Goal: Navigation & Orientation: Find specific page/section

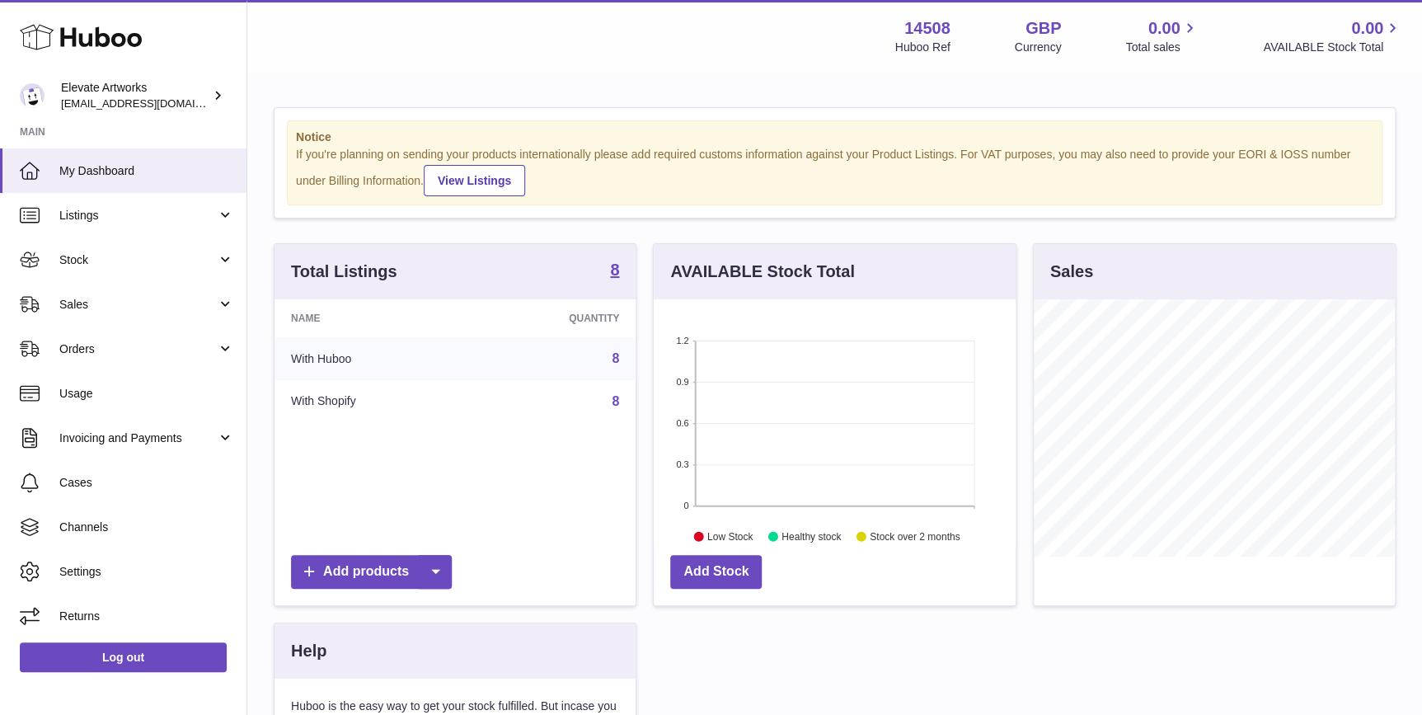
scroll to position [256, 361]
click at [175, 521] on span "Channels" at bounding box center [146, 527] width 175 height 16
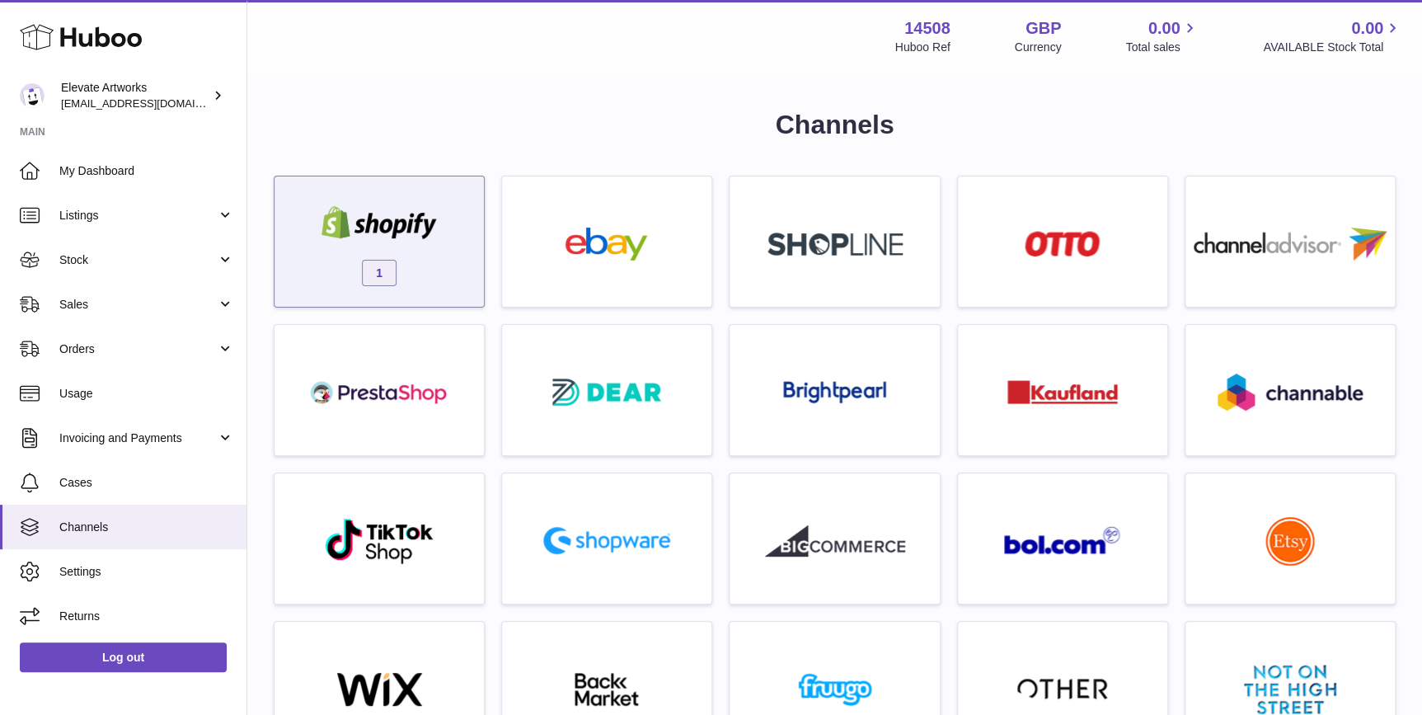
click at [434, 235] on img at bounding box center [379, 222] width 140 height 33
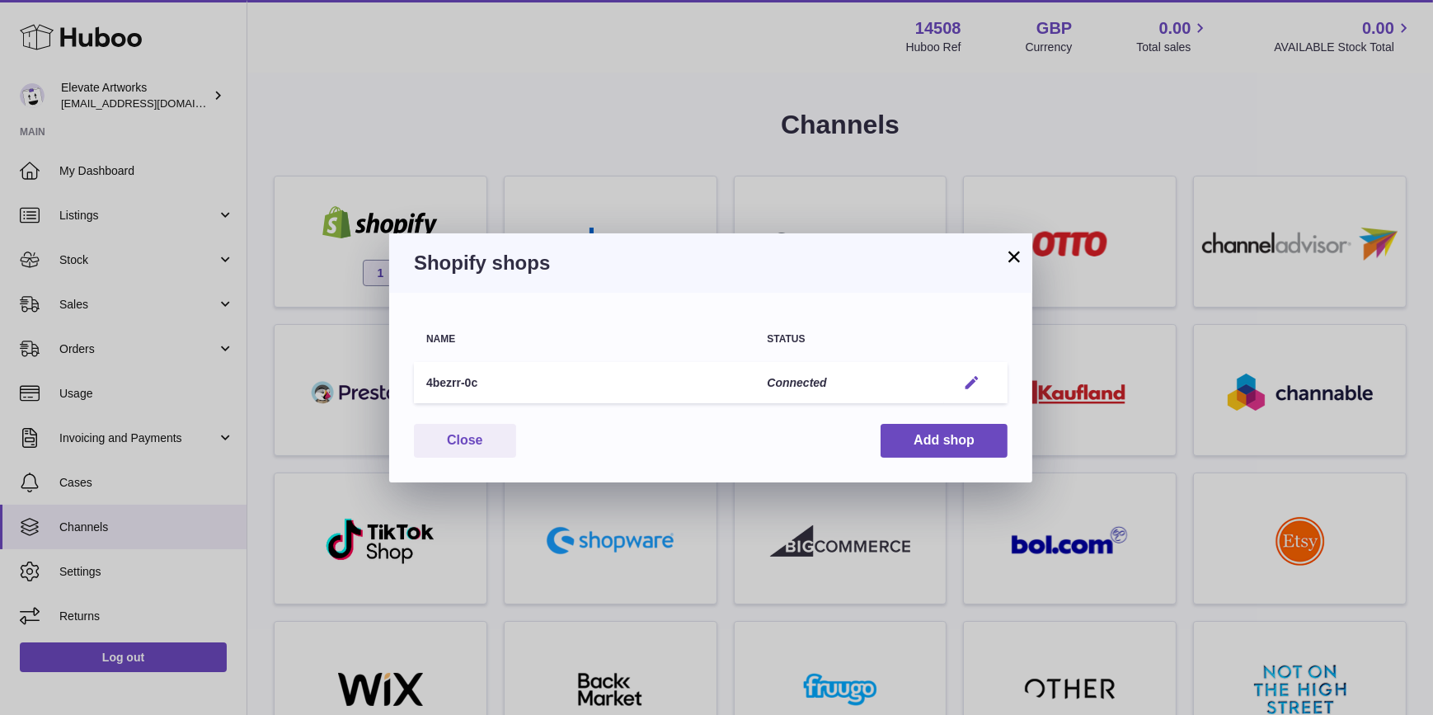
click at [964, 389] on em "button" at bounding box center [971, 382] width 17 height 17
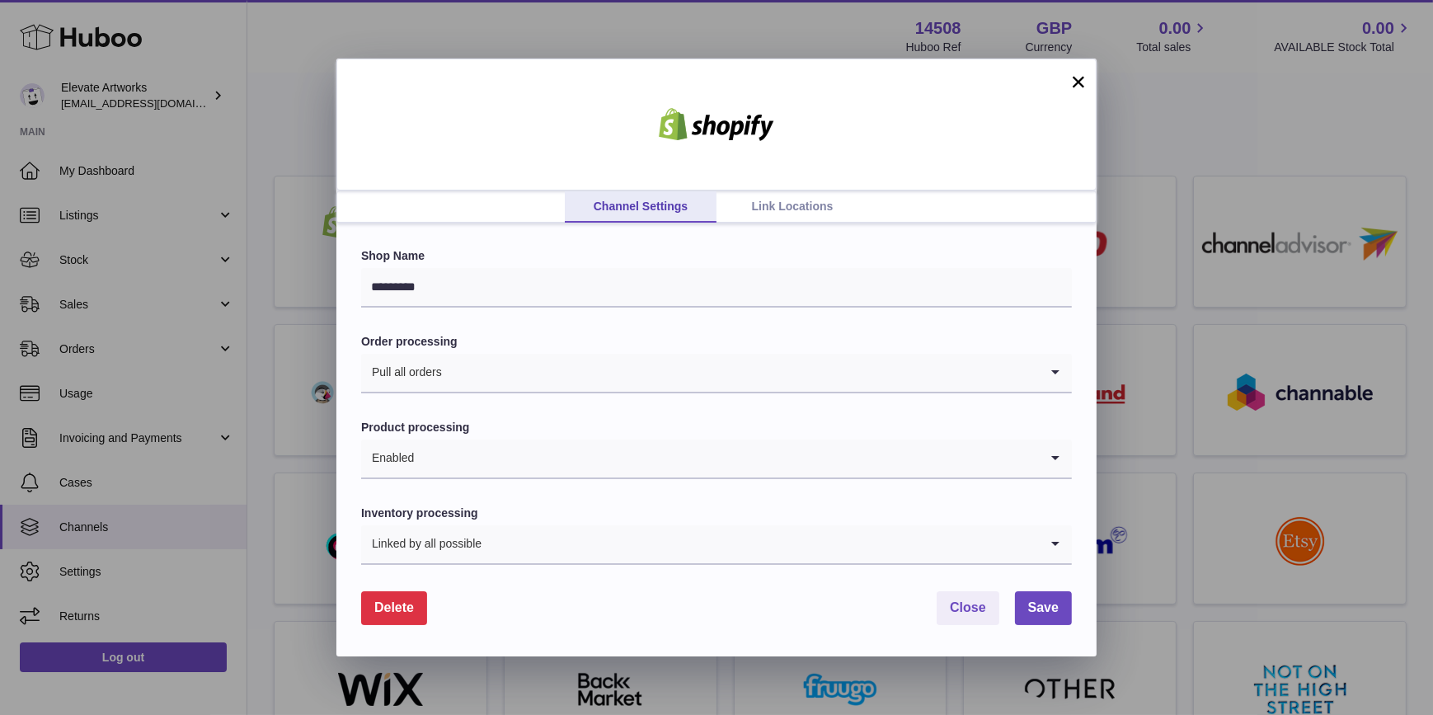
click at [776, 197] on link "Link Locations" at bounding box center [792, 206] width 152 height 31
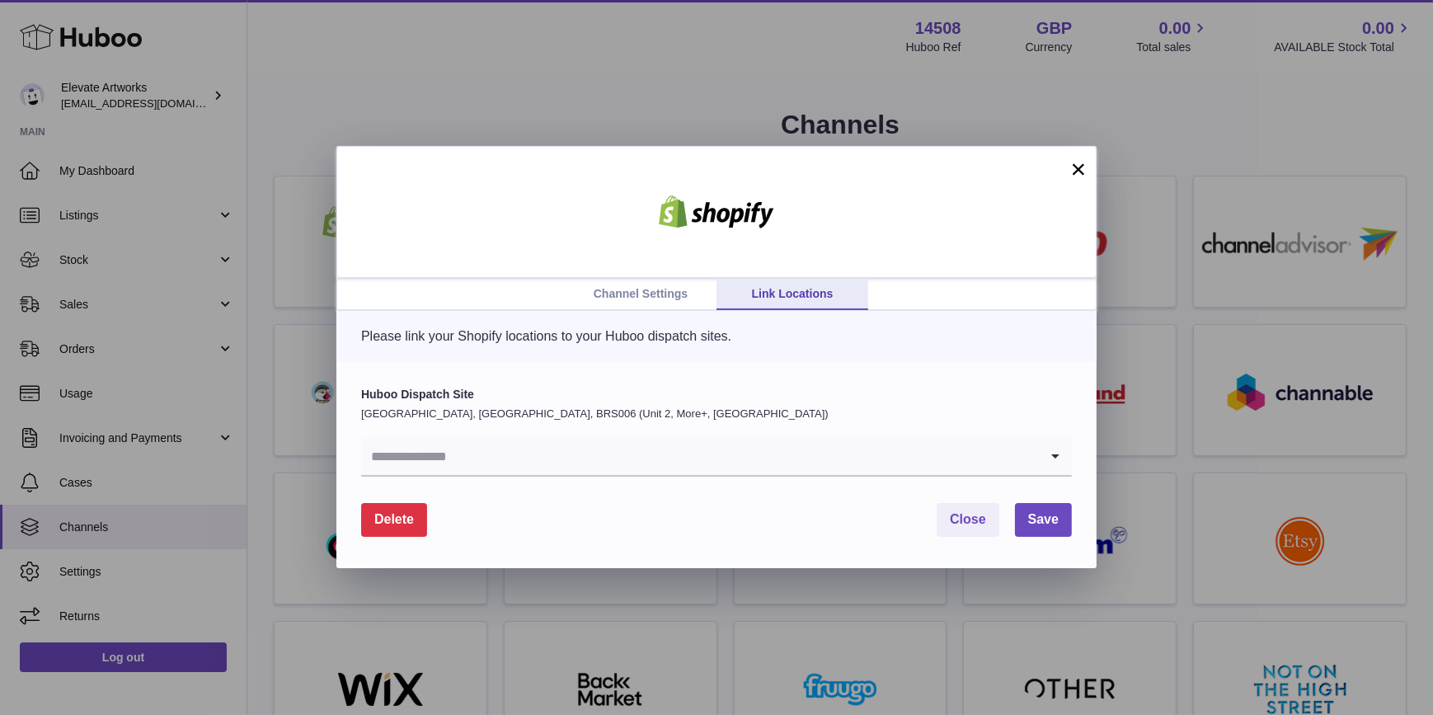
click at [829, 463] on input "Search for option" at bounding box center [700, 456] width 678 height 38
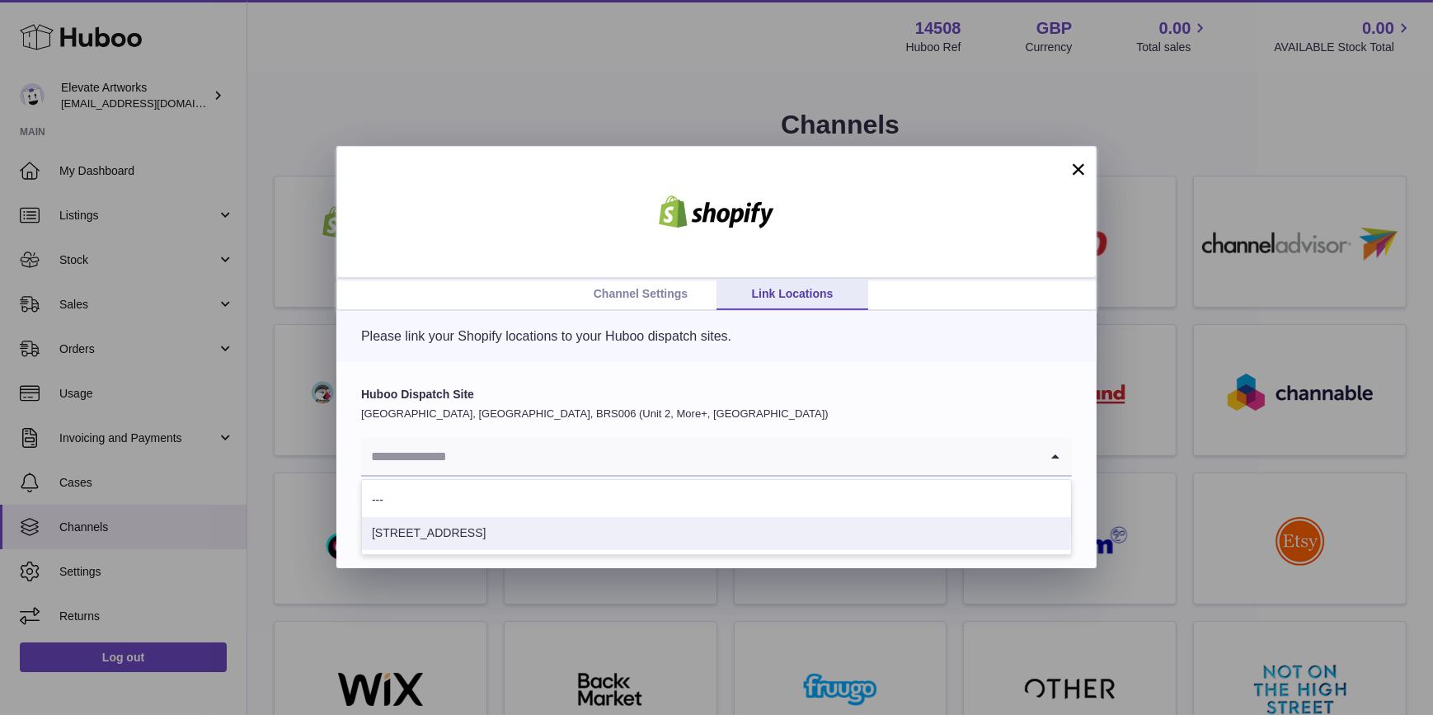
click at [614, 532] on li "1 Clydesdale Road" at bounding box center [716, 533] width 709 height 33
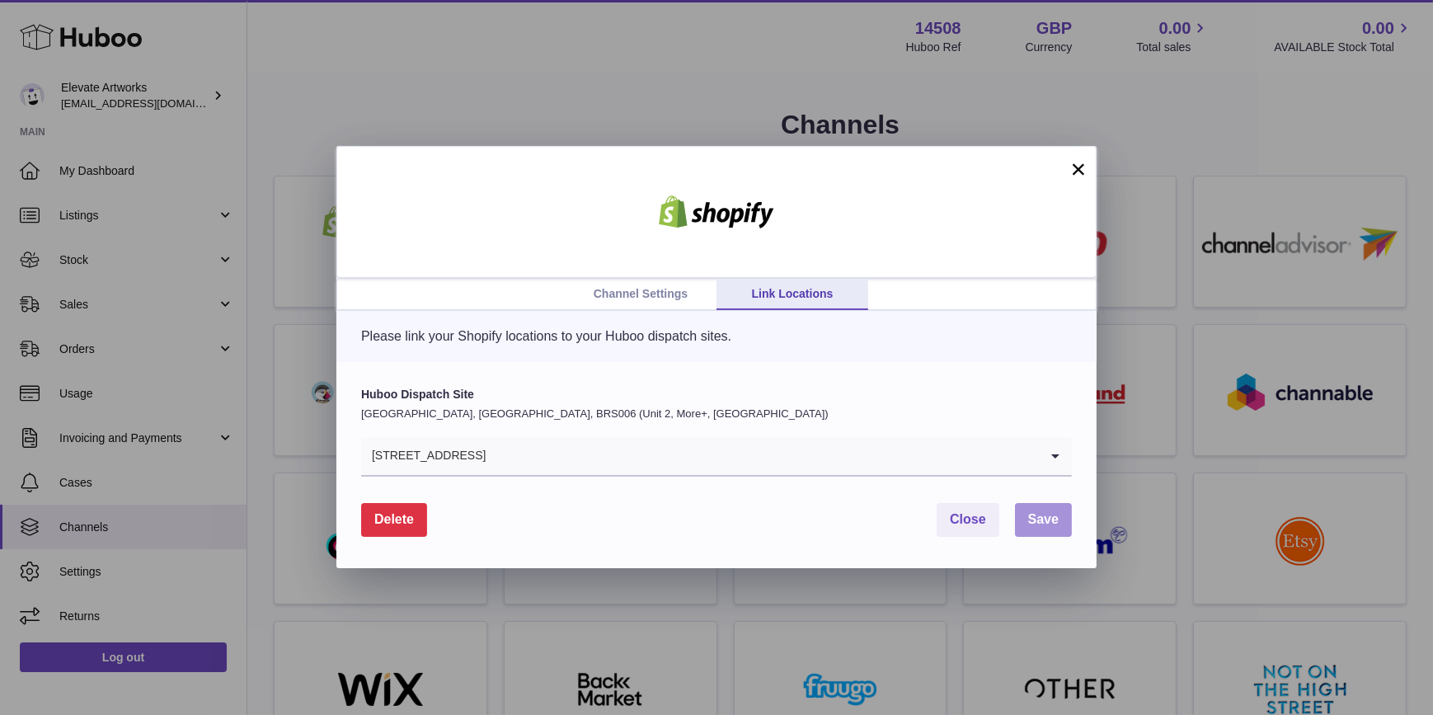
click at [1058, 514] on span "Save" at bounding box center [1043, 519] width 30 height 14
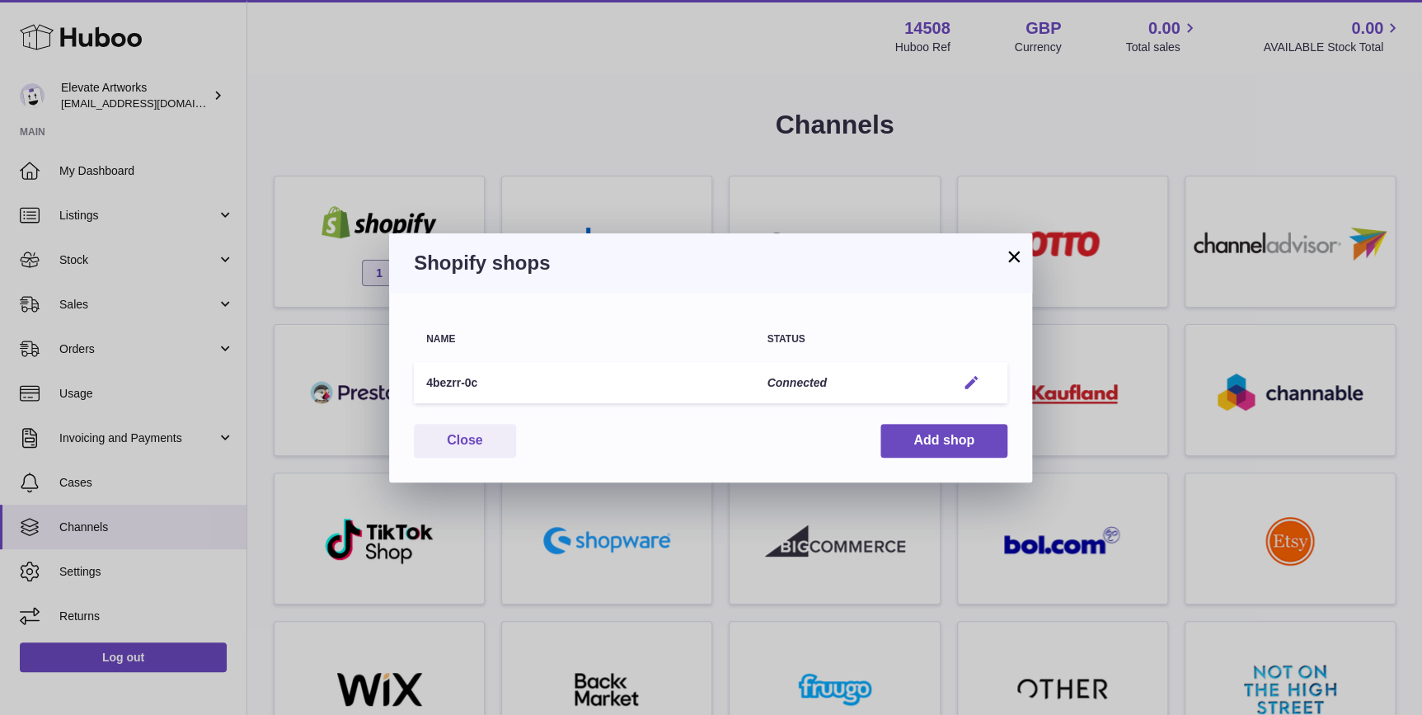
click at [974, 380] on em "button" at bounding box center [971, 382] width 17 height 17
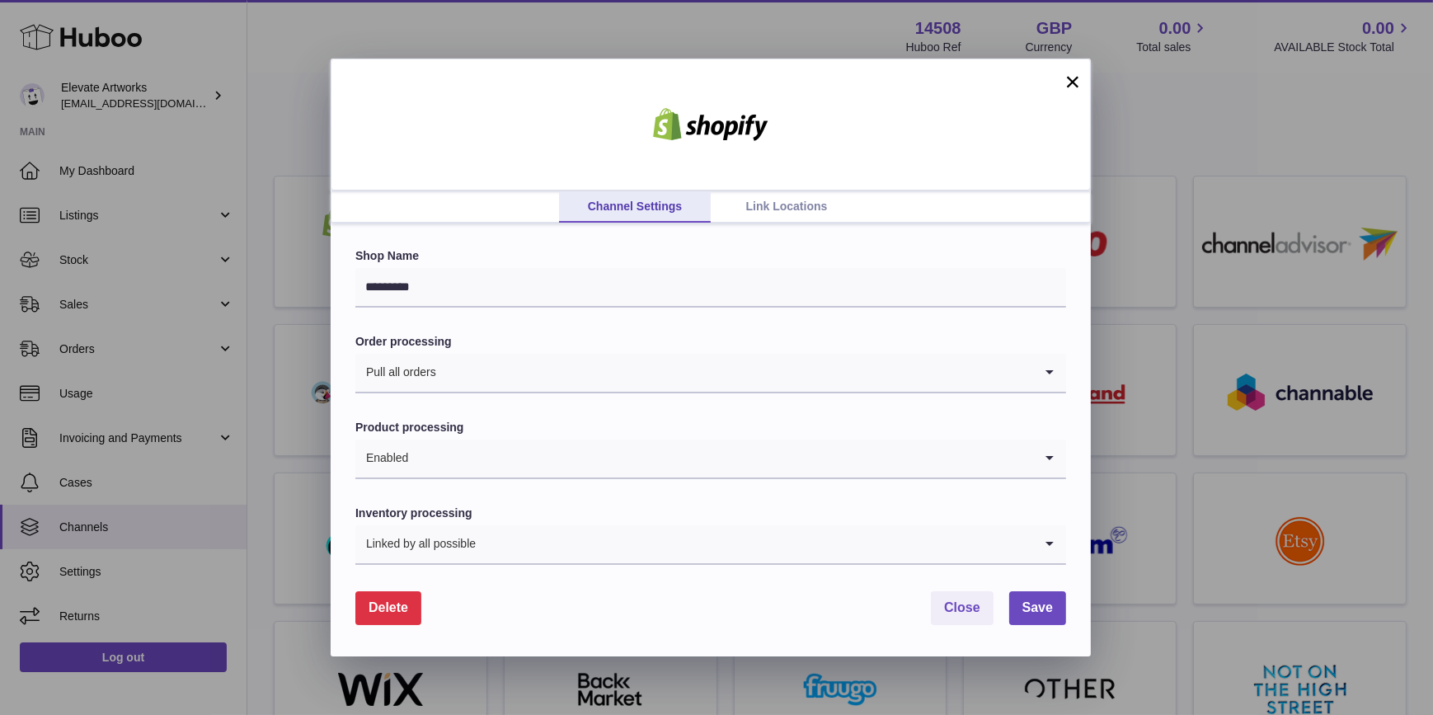
click at [768, 205] on link "Link Locations" at bounding box center [787, 206] width 152 height 31
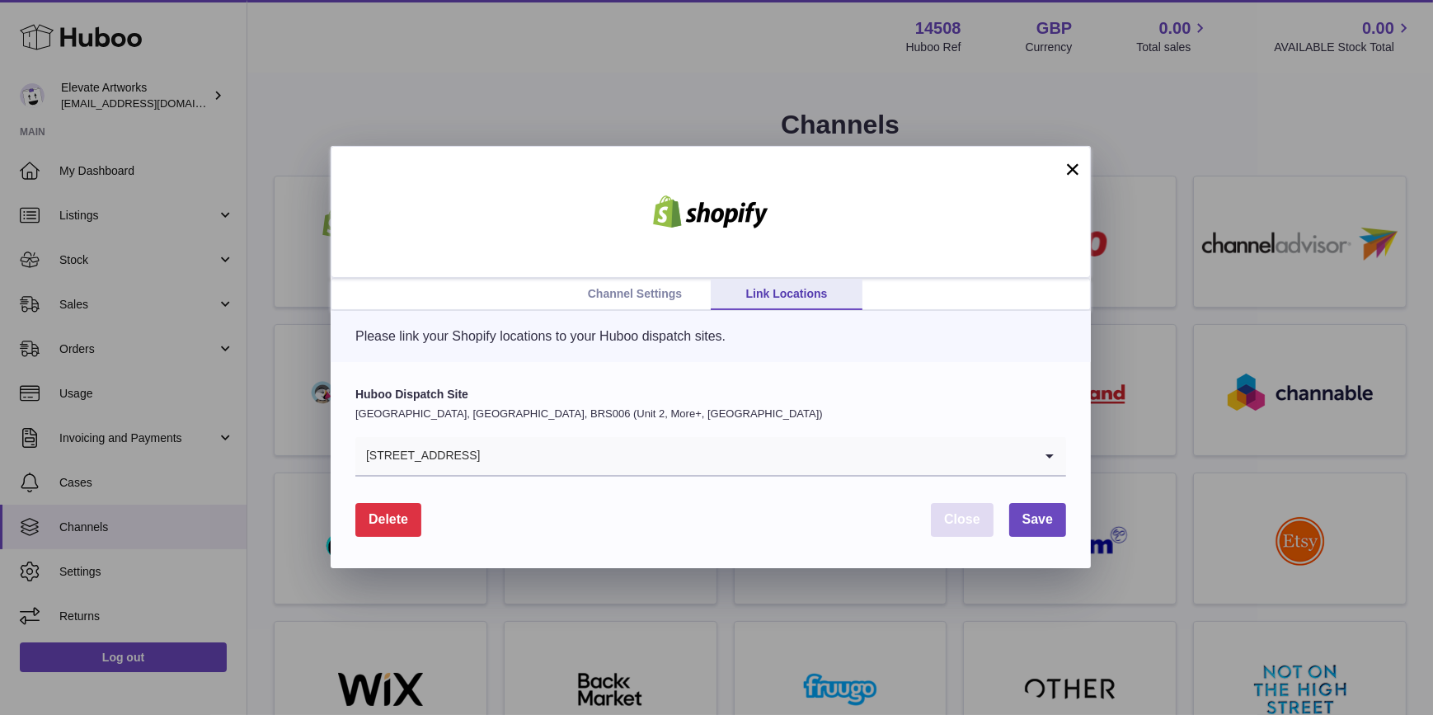
click at [964, 513] on span "Close" at bounding box center [962, 519] width 36 height 14
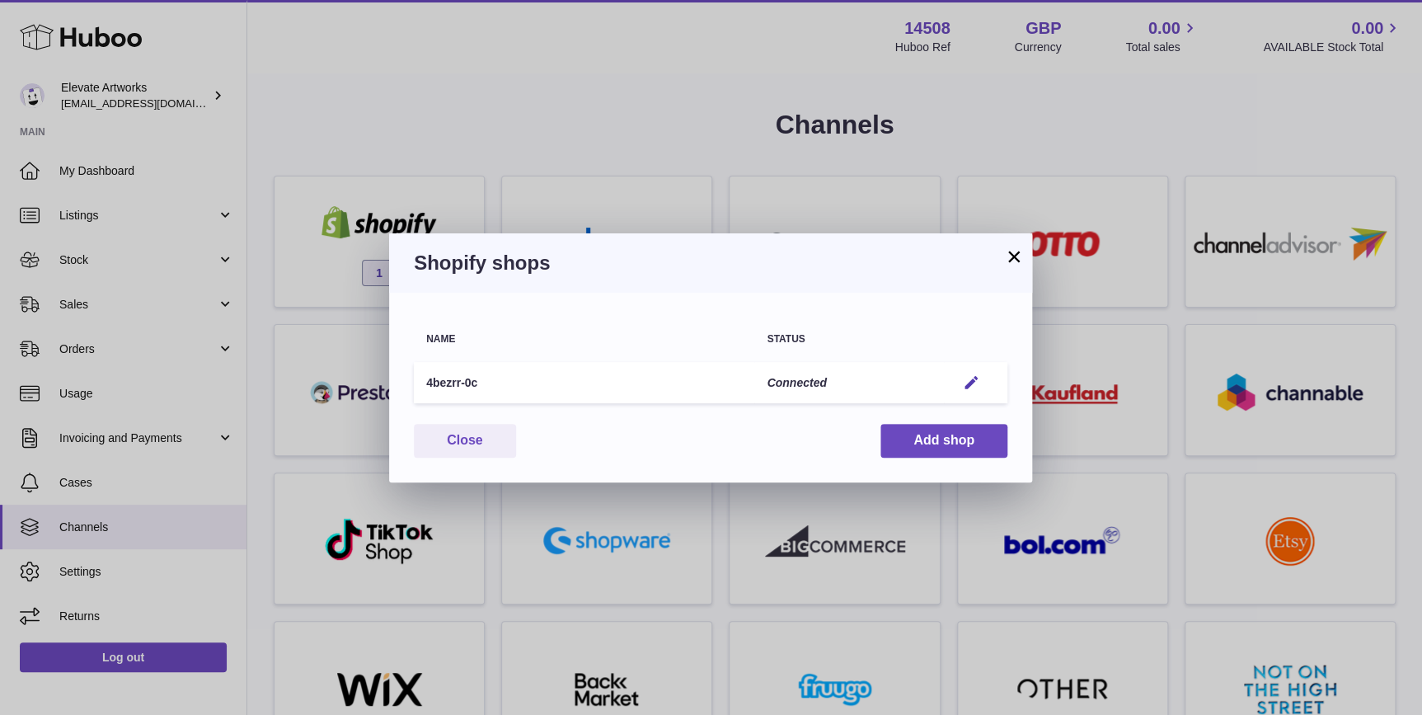
click at [1016, 240] on div "Shopify shops" at bounding box center [710, 262] width 643 height 59
click at [1016, 246] on button "×" at bounding box center [1014, 256] width 20 height 20
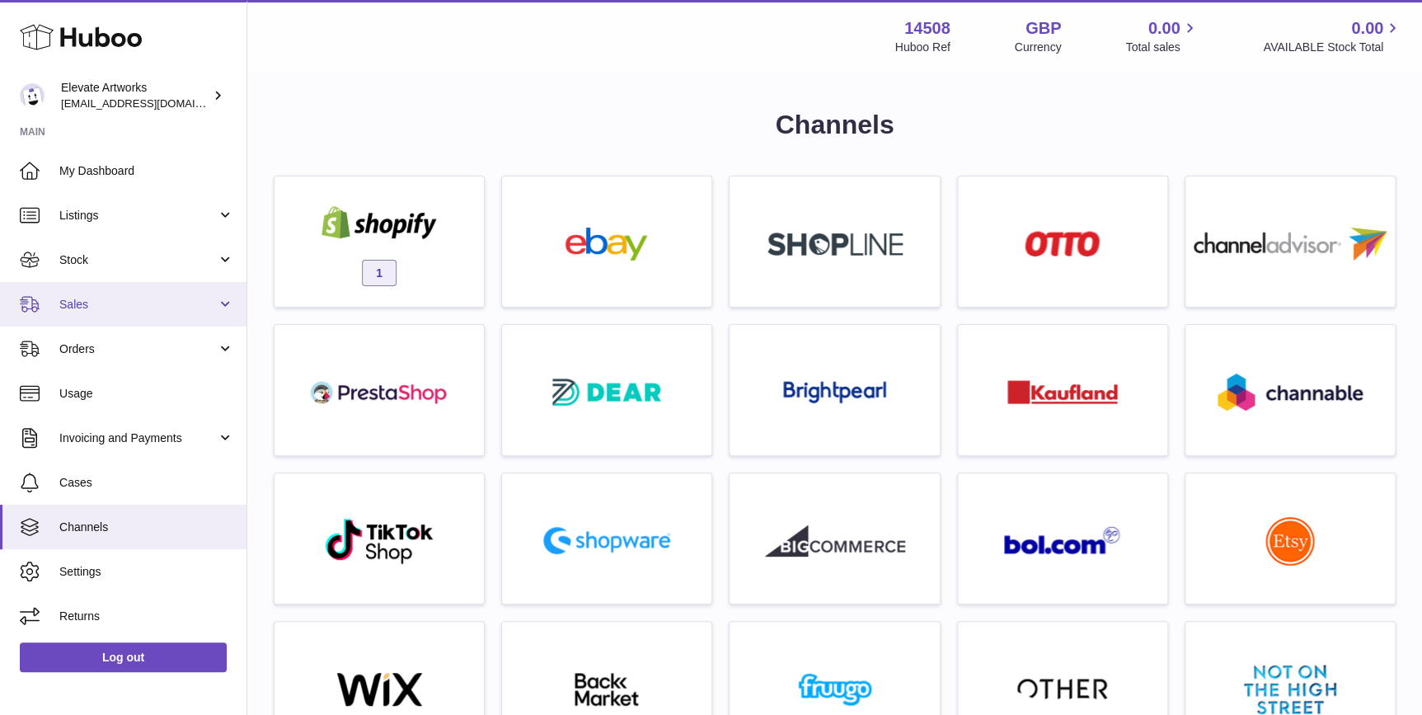
click at [118, 293] on link "Sales" at bounding box center [123, 304] width 246 height 45
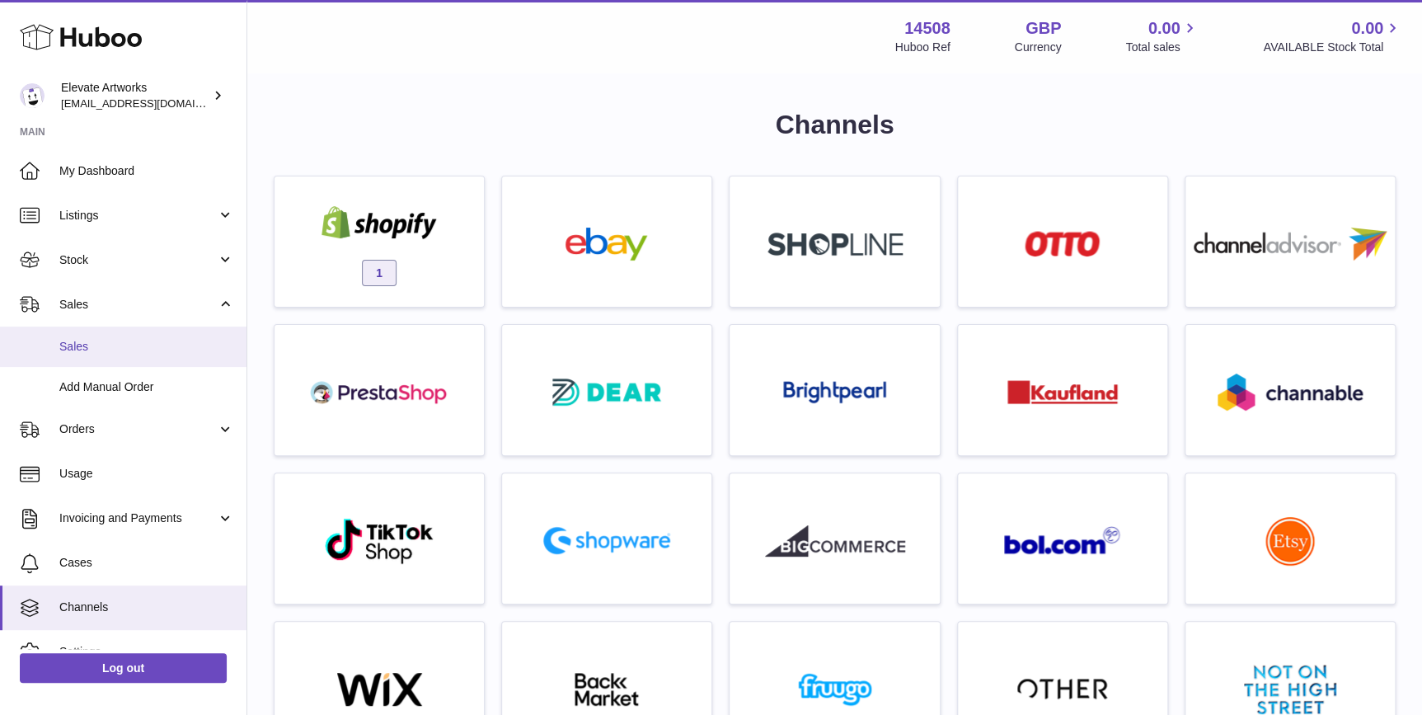
click at [112, 359] on link "Sales" at bounding box center [123, 346] width 246 height 40
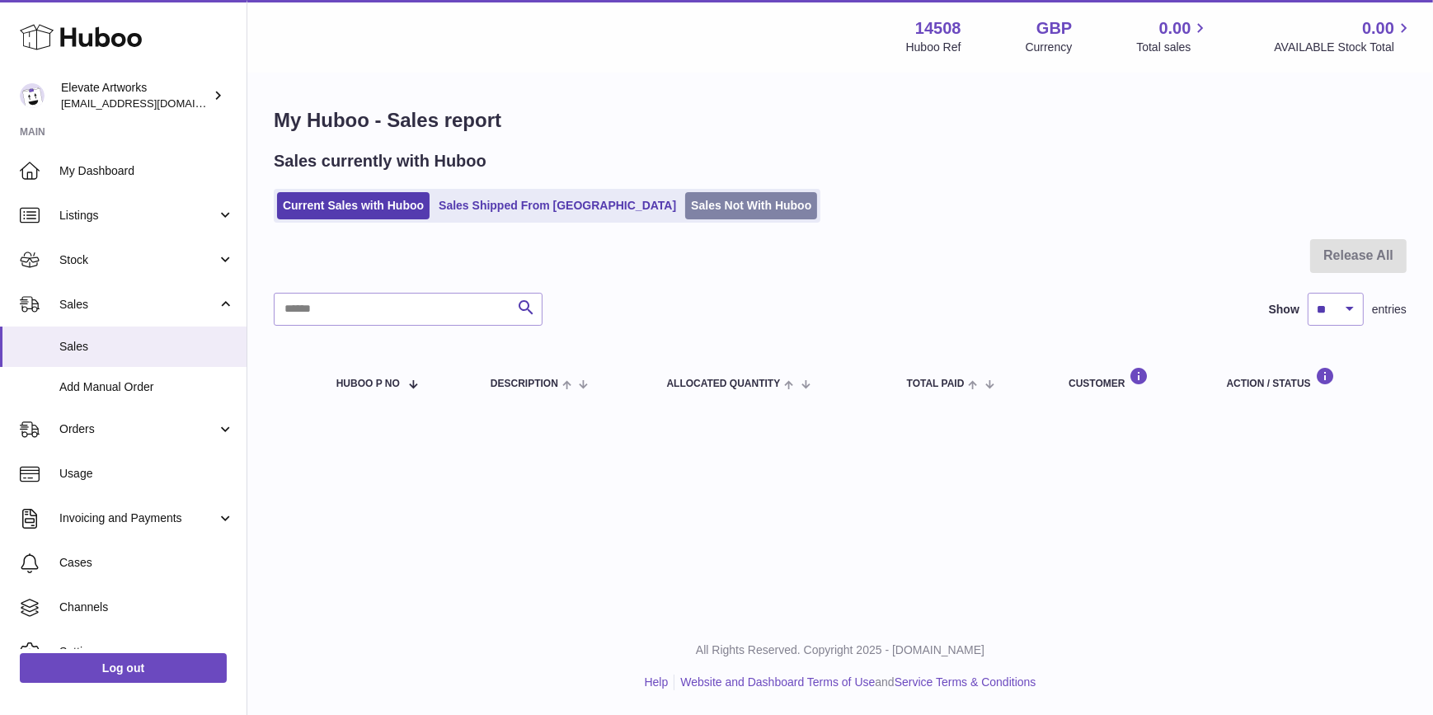
click at [685, 215] on link "Sales Not With Huboo" at bounding box center [751, 205] width 132 height 27
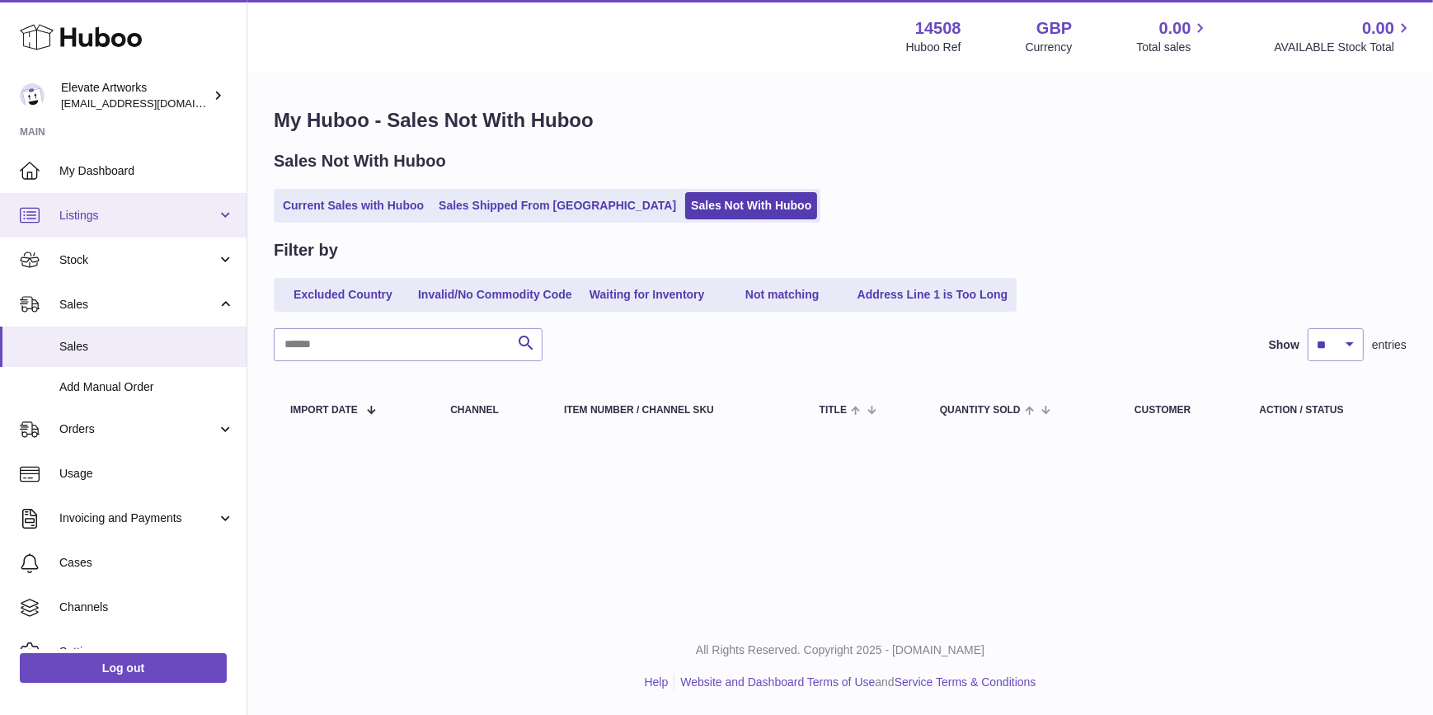
click at [141, 214] on span "Listings" at bounding box center [137, 216] width 157 height 16
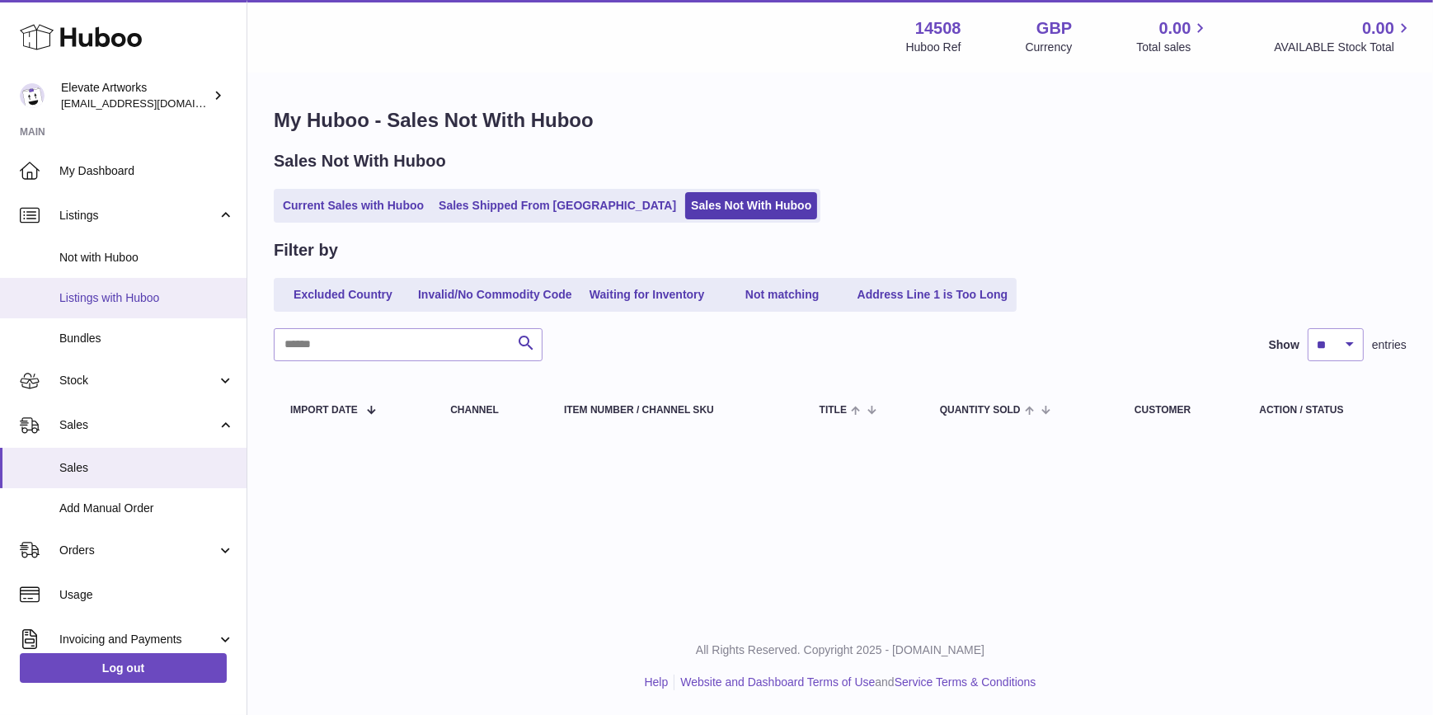
click at [132, 303] on span "Listings with Huboo" at bounding box center [146, 298] width 175 height 16
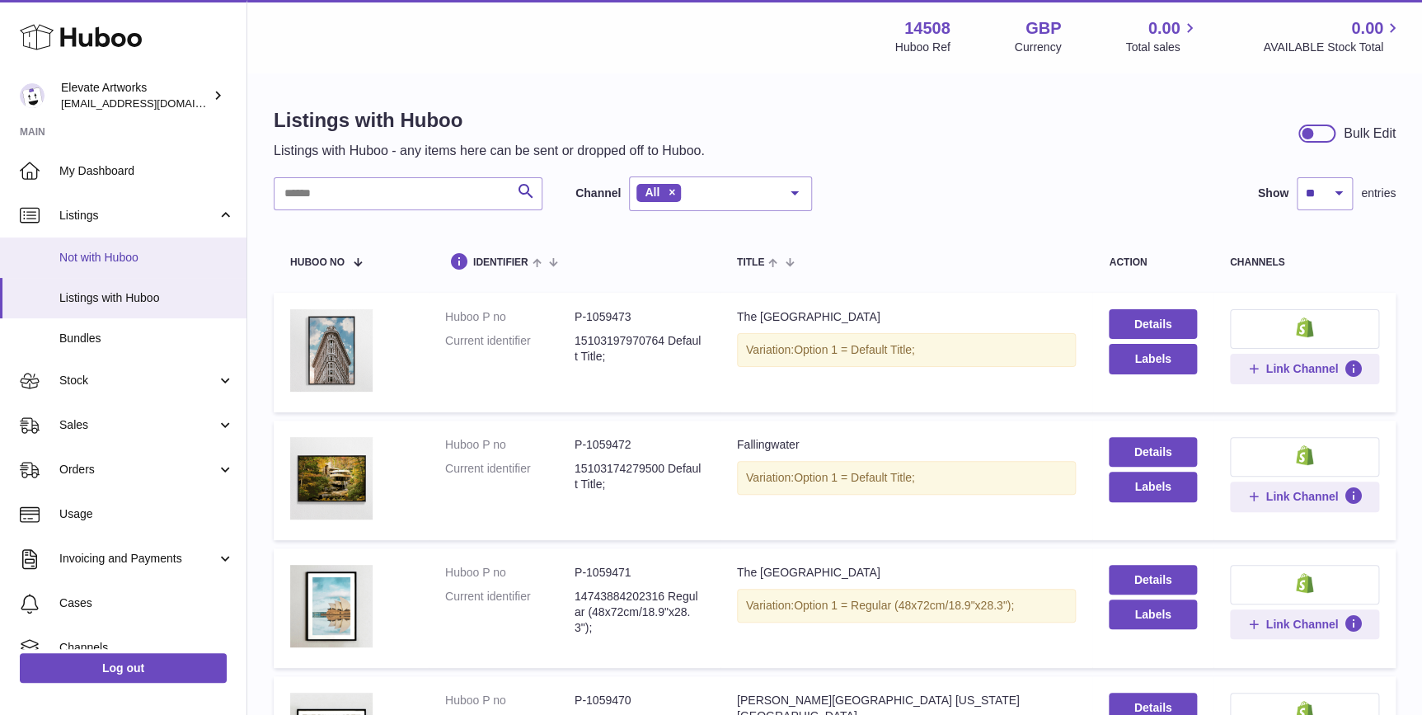
click at [143, 247] on link "Not with Huboo" at bounding box center [123, 257] width 246 height 40
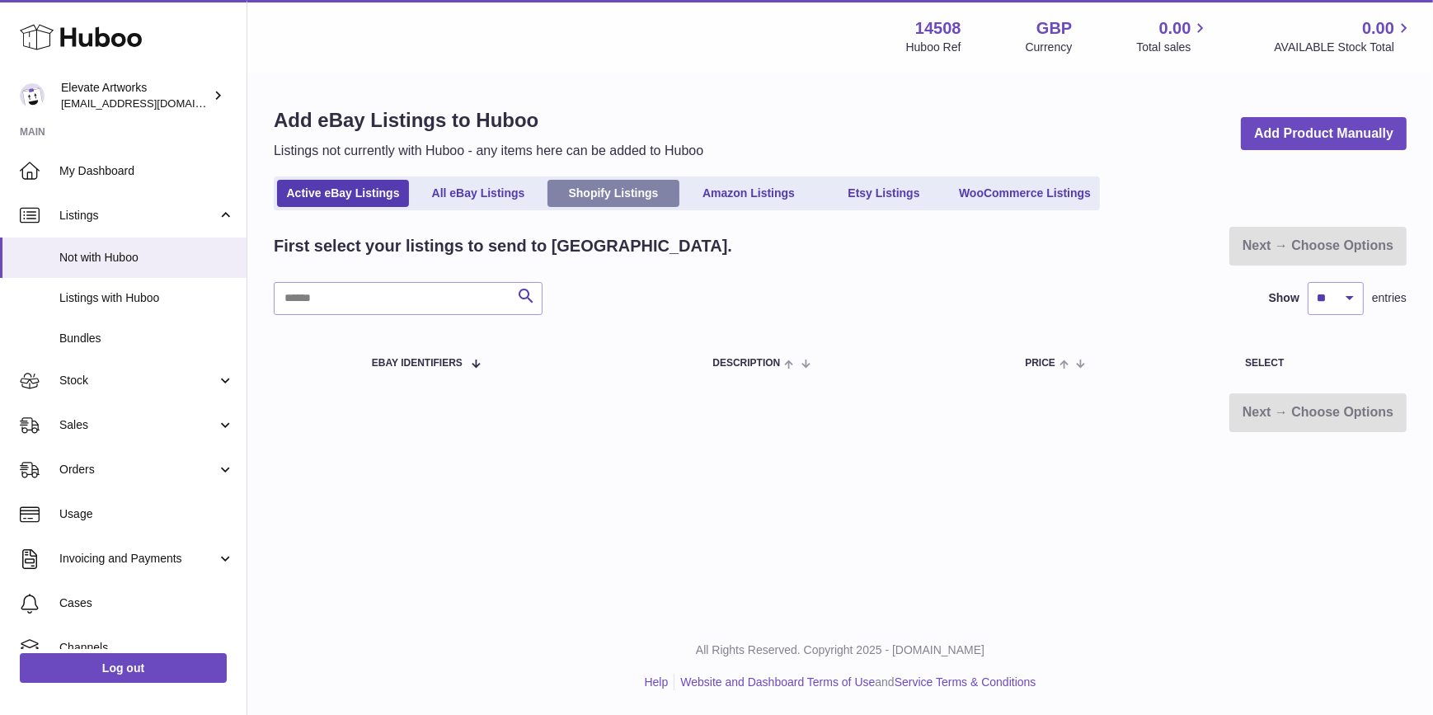
click at [607, 195] on link "Shopify Listings" at bounding box center [613, 193] width 132 height 27
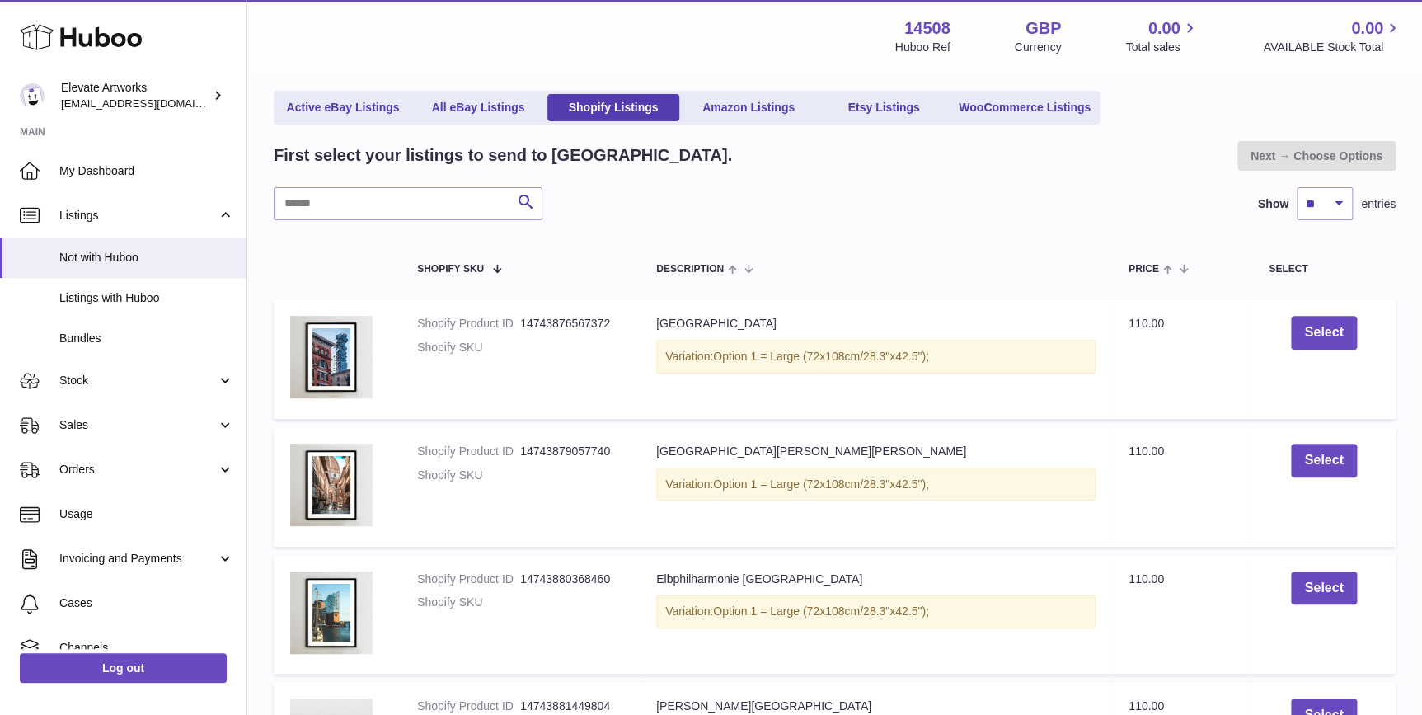
scroll to position [374, 0]
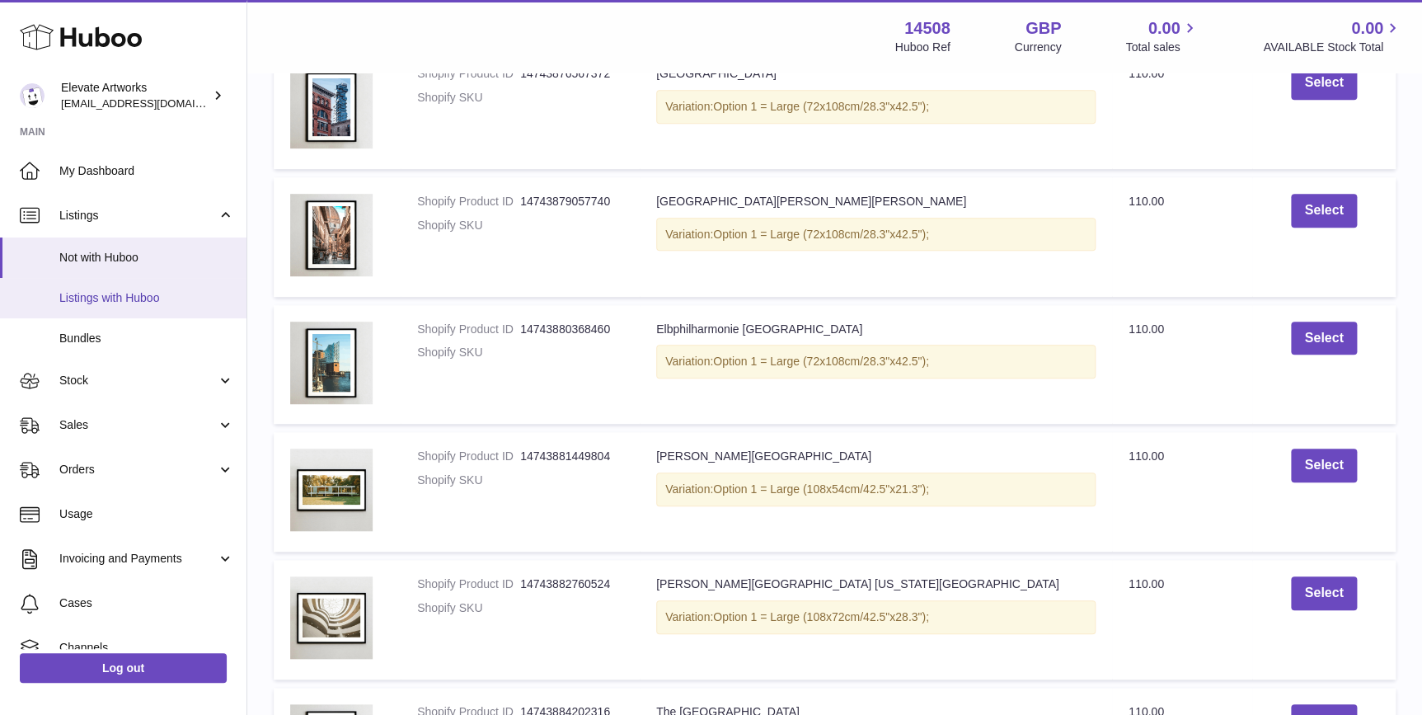
click at [155, 302] on span "Listings with Huboo" at bounding box center [146, 298] width 175 height 16
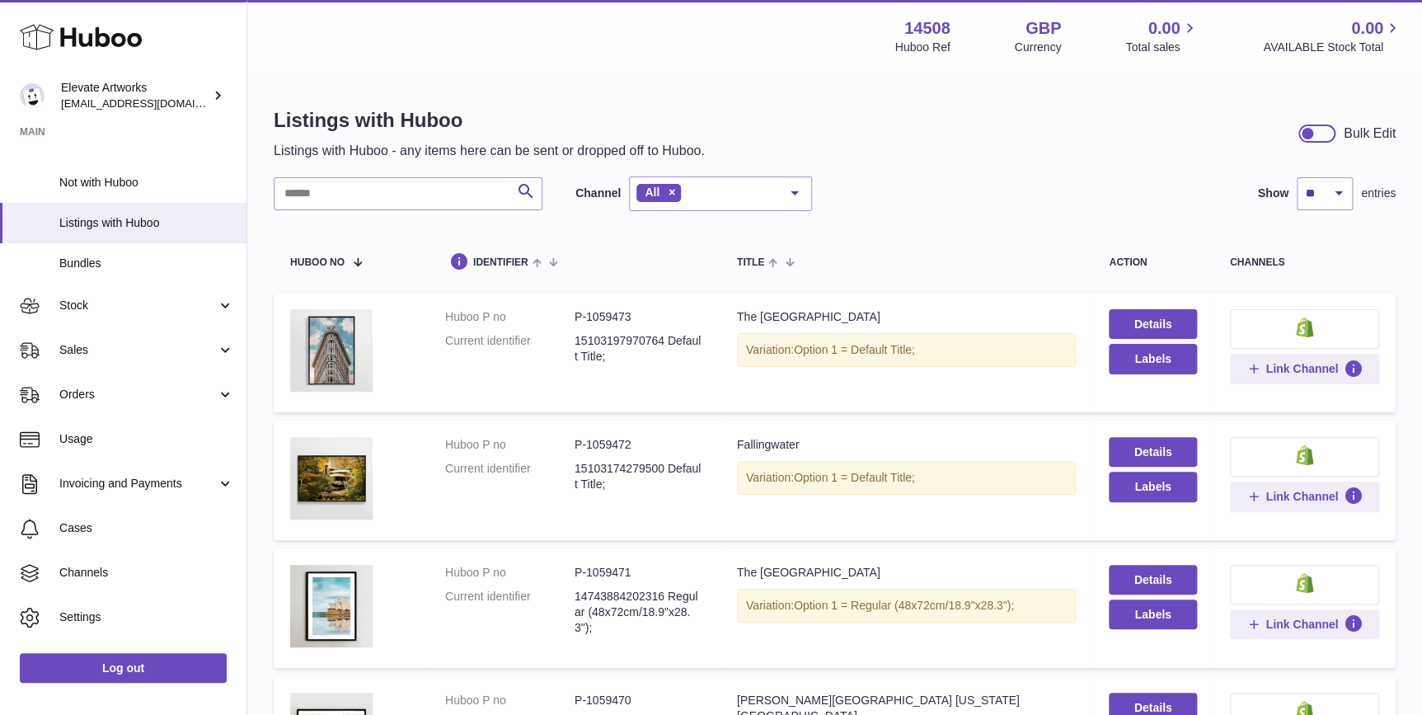
scroll to position [109, 0]
